Goal: Task Accomplishment & Management: Use online tool/utility

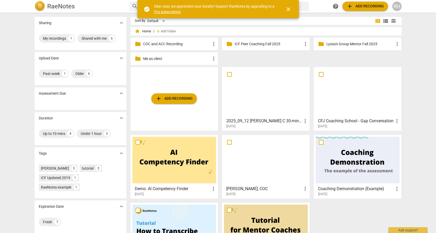
click at [386, 22] on span "view_list" at bounding box center [386, 21] width 6 height 6
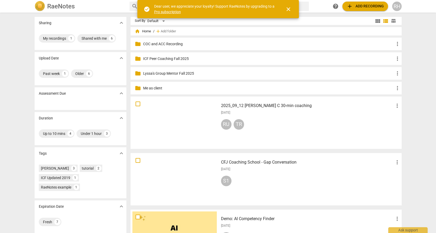
click at [170, 58] on p "ICF Peer Coaching Fall 2025" at bounding box center [268, 59] width 251 height 6
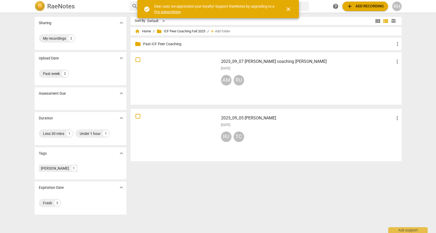
click at [288, 10] on span "close" at bounding box center [289, 9] width 6 height 6
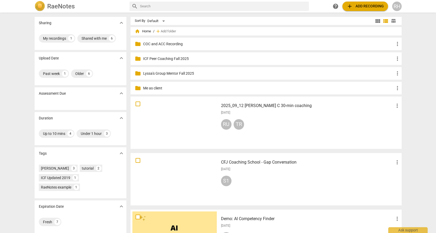
click at [397, 57] on span "more_vert" at bounding box center [398, 58] width 6 height 6
click at [402, 58] on li "Rename" at bounding box center [406, 58] width 24 height 13
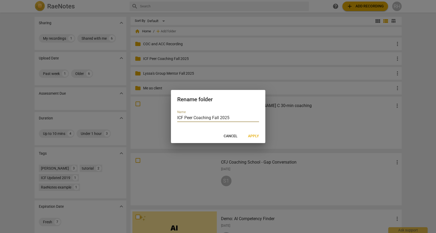
drag, startPoint x: 219, startPoint y: 118, endPoint x: 186, endPoint y: 114, distance: 33.8
click at [186, 114] on input "ICF Peer Coaching Fall 2025" at bounding box center [218, 118] width 82 height 8
type input "ICF PEER COACHING FALL 2025"
click at [255, 135] on span "Apply" at bounding box center [253, 135] width 11 height 5
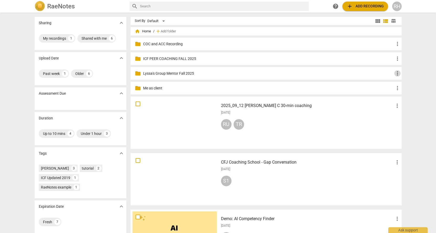
click at [396, 74] on span "more_vert" at bounding box center [398, 73] width 6 height 6
click at [399, 75] on li "Rename" at bounding box center [406, 73] width 24 height 13
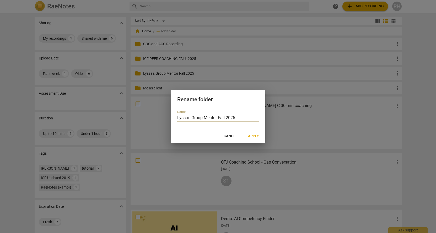
click at [219, 118] on input "Lyssa's Group Mentor Fall 2025" at bounding box center [218, 118] width 82 height 8
drag, startPoint x: 225, startPoint y: 118, endPoint x: 159, endPoint y: 116, distance: 66.2
click at [159, 116] on div "Rename folder Name [PERSON_NAME]'s Group Mentor Fall 2025 Cancel Apply" at bounding box center [218, 116] width 436 height 233
type input "[PERSON_NAME]'S GROUP MENTOR FALL 2025"
click at [251, 134] on span "Apply" at bounding box center [253, 135] width 11 height 5
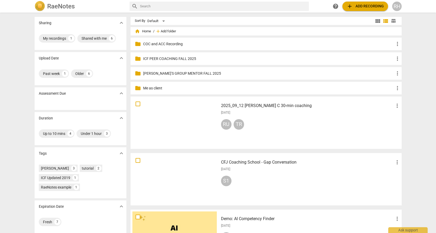
click at [163, 30] on span "Add folder" at bounding box center [168, 31] width 15 height 4
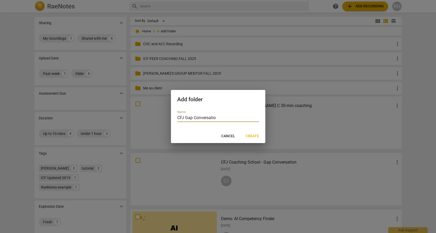
type input "CFJ Gap Conversation"
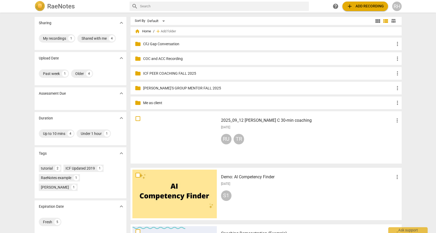
click at [355, 7] on span "add Add recording" at bounding box center [365, 6] width 37 height 6
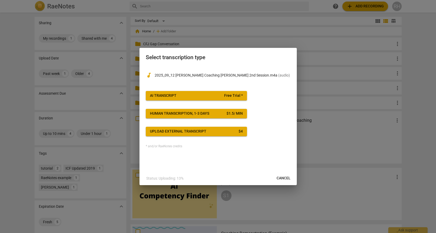
click at [175, 96] on div "AI Transcript" at bounding box center [163, 95] width 27 height 5
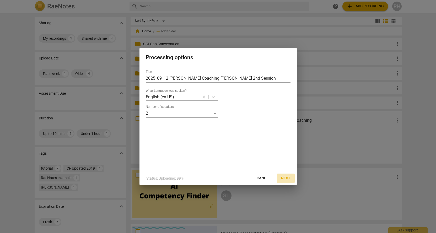
click at [286, 177] on span "Next" at bounding box center [285, 177] width 9 height 5
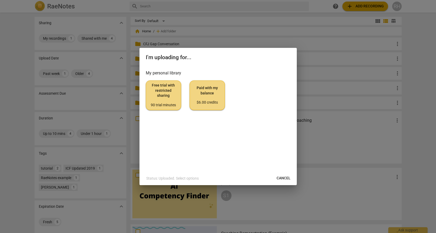
click at [208, 98] on span "Paid with my balance $6.00 credits" at bounding box center [207, 95] width 27 height 20
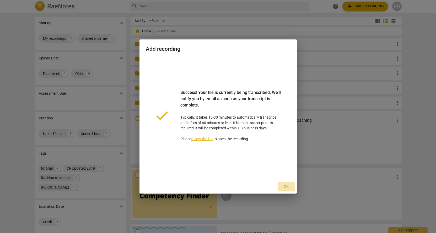
click at [286, 187] on span "Ok" at bounding box center [286, 186] width 8 height 5
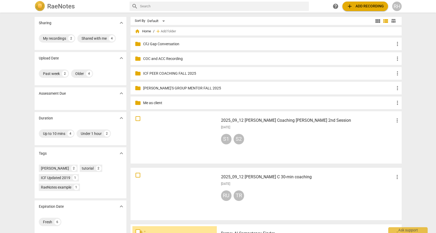
click at [288, 122] on h3 "2025_09_12 [PERSON_NAME] Coaching [PERSON_NAME] 2nd Session" at bounding box center [307, 120] width 173 height 6
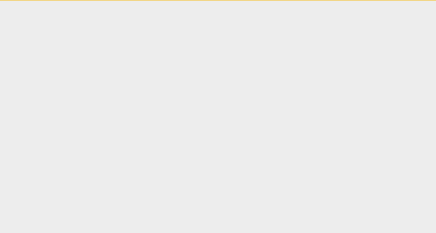
click at [288, 1] on html "Ask support" at bounding box center [218, 0] width 436 height 1
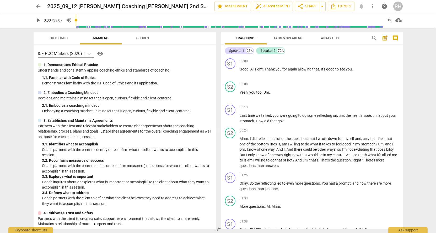
click at [282, 39] on span "Tags & Speakers" at bounding box center [288, 38] width 29 height 4
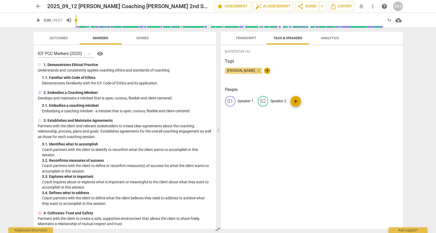
click at [245, 99] on p "Speaker 1" at bounding box center [246, 101] width 16 height 6
type input "[PERSON_NAME]"
click at [310, 105] on div "edit Speaker 2" at bounding box center [306, 101] width 29 height 10
type input "[PERSON_NAME]"
click at [336, 86] on h3 "People" at bounding box center [312, 89] width 174 height 6
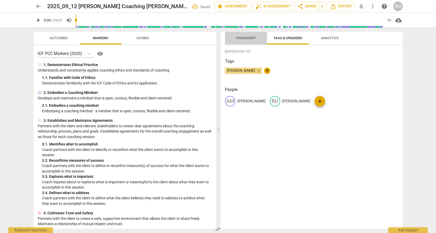
click at [244, 39] on span "Transcript" at bounding box center [246, 38] width 20 height 4
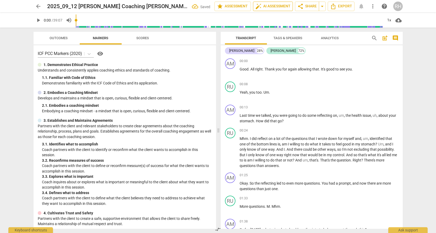
click at [267, 7] on span "auto_fix_high AI Assessment" at bounding box center [273, 6] width 35 height 6
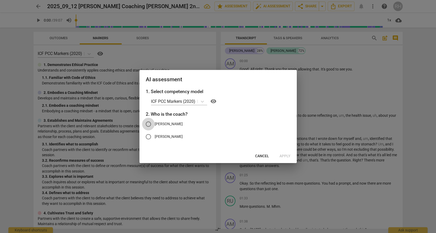
click at [148, 124] on input "[PERSON_NAME]" at bounding box center [148, 124] width 13 height 13
radio input "true"
click at [288, 155] on span "Apply" at bounding box center [285, 155] width 11 height 5
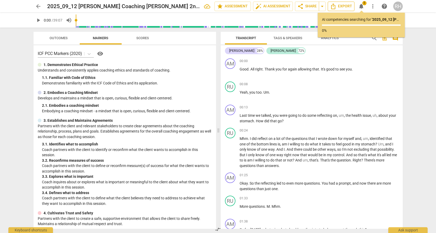
click at [338, 6] on span "Export" at bounding box center [341, 6] width 22 height 6
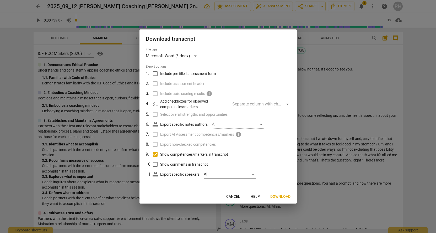
click at [284, 196] on span "Download" at bounding box center [281, 196] width 20 height 5
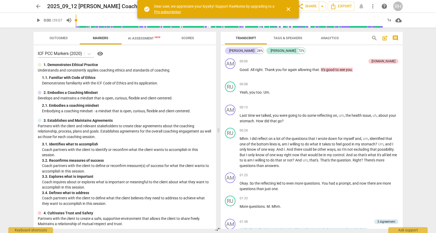
click at [289, 9] on span "close" at bounding box center [289, 9] width 6 height 6
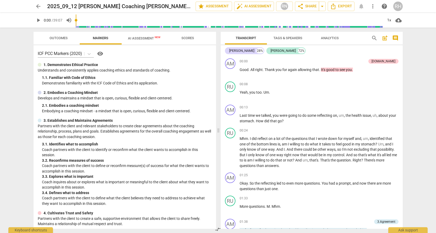
click at [149, 39] on span "AI Assessment New" at bounding box center [144, 38] width 33 height 4
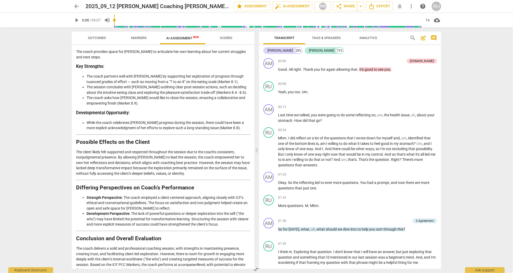
scroll to position [754, 0]
